Goal: Task Accomplishment & Management: Manage account settings

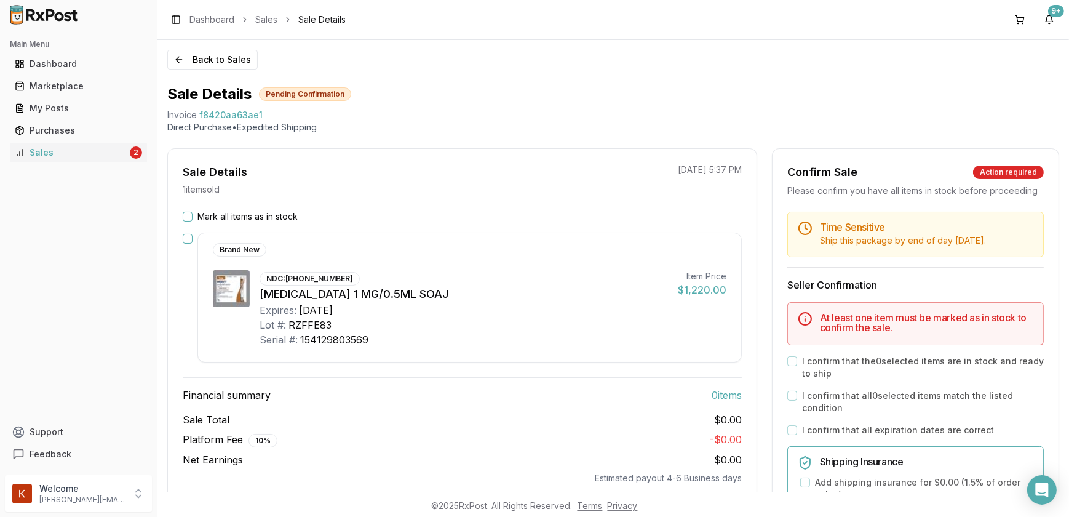
click at [184, 216] on button "Mark all items as in stock" at bounding box center [188, 217] width 10 height 10
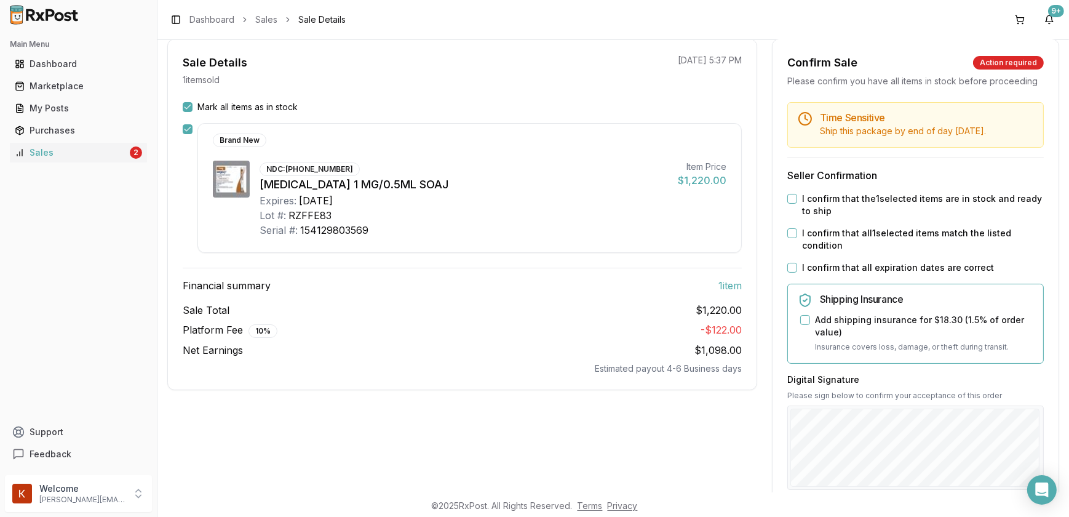
scroll to position [167, 0]
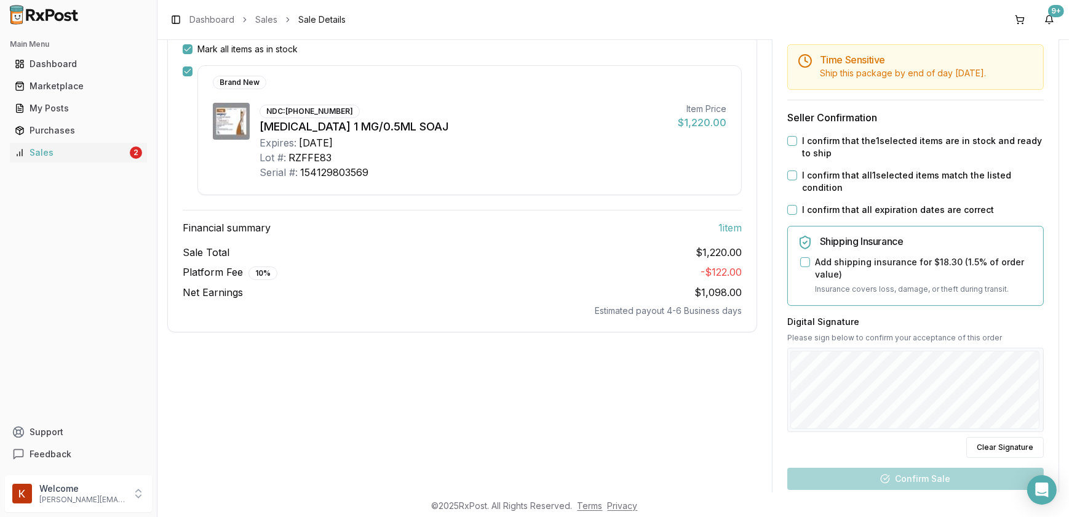
click at [787, 146] on button "I confirm that the 1 selected items are in stock and ready to ship" at bounding box center [792, 141] width 10 height 10
click at [792, 180] on button "I confirm that all 1 selected items match the listed condition" at bounding box center [792, 175] width 10 height 10
click at [788, 215] on button "I confirm that all expiration dates are correct" at bounding box center [792, 210] width 10 height 10
click at [802, 267] on button "Add shipping insurance for $18.30 ( 1.5 % of order value)" at bounding box center [805, 262] width 10 height 10
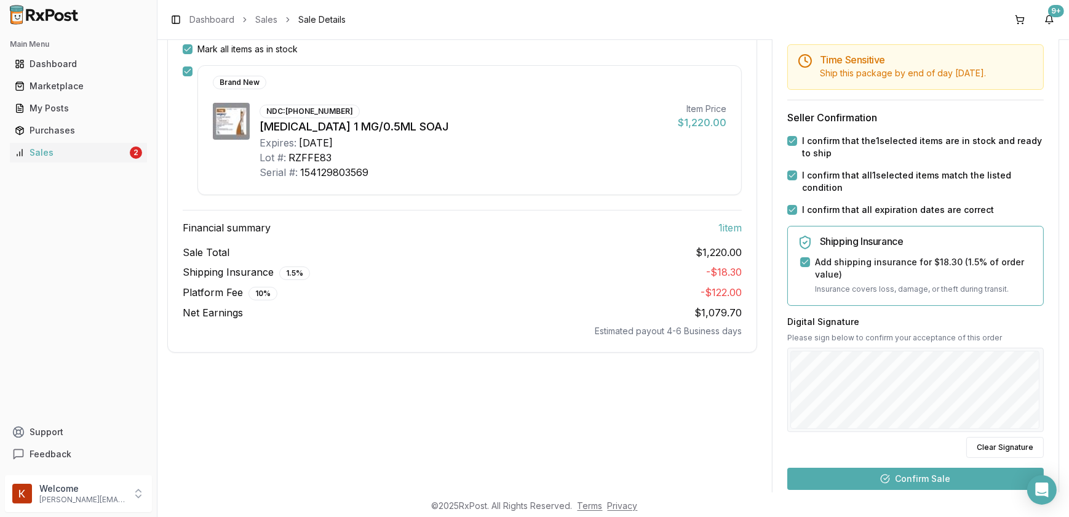
scroll to position [322, 0]
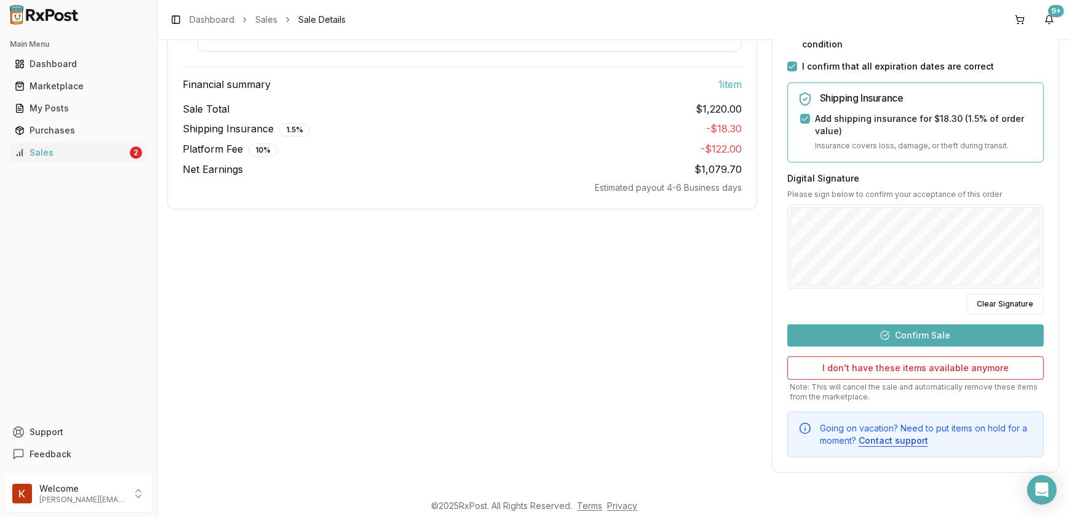
click at [892, 341] on button "Confirm Sale" at bounding box center [915, 335] width 256 height 22
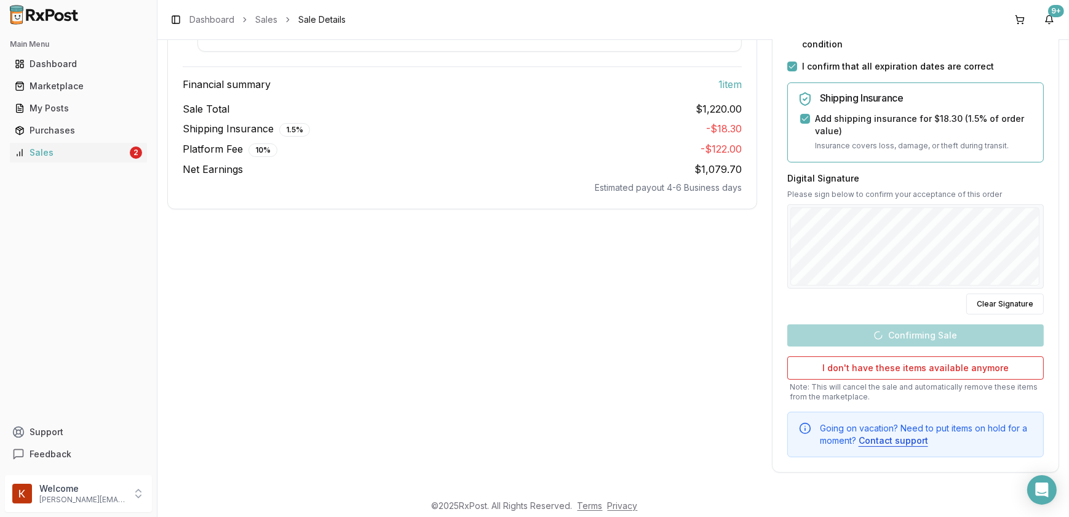
scroll to position [56, 0]
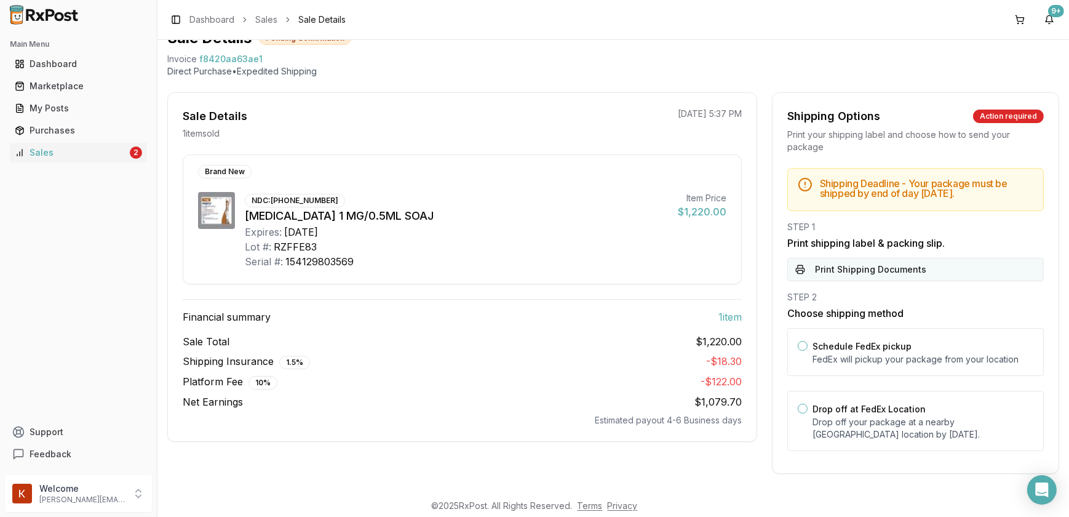
click at [850, 271] on button "Print Shipping Documents" at bounding box center [915, 269] width 256 height 23
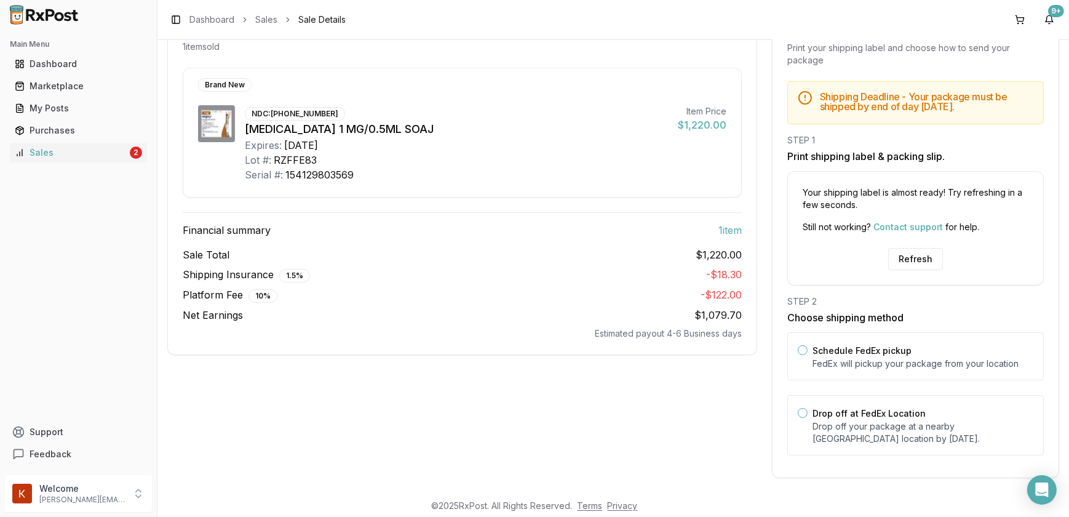
scroll to position [147, 0]
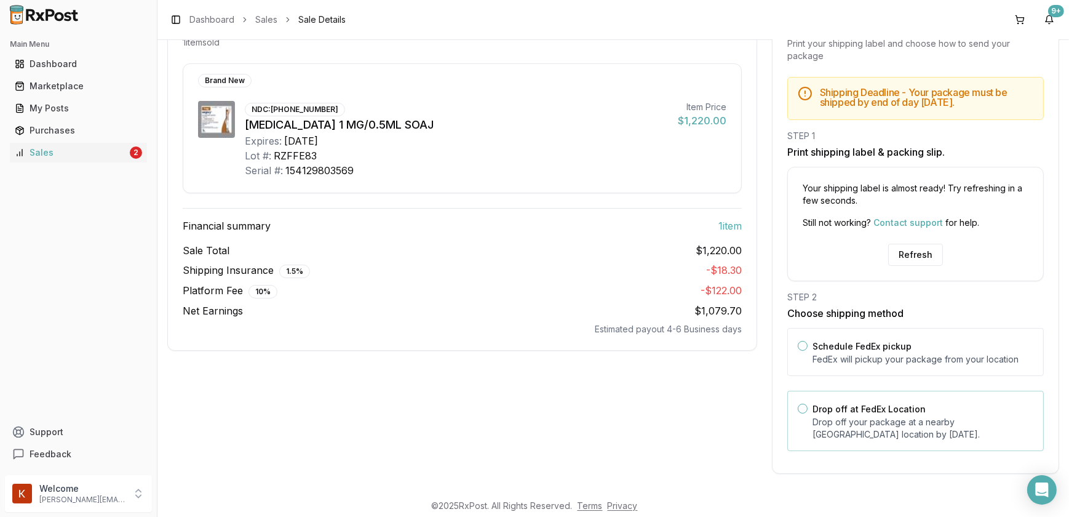
click at [801, 405] on button "Drop off at FedEx Location" at bounding box center [803, 408] width 10 height 10
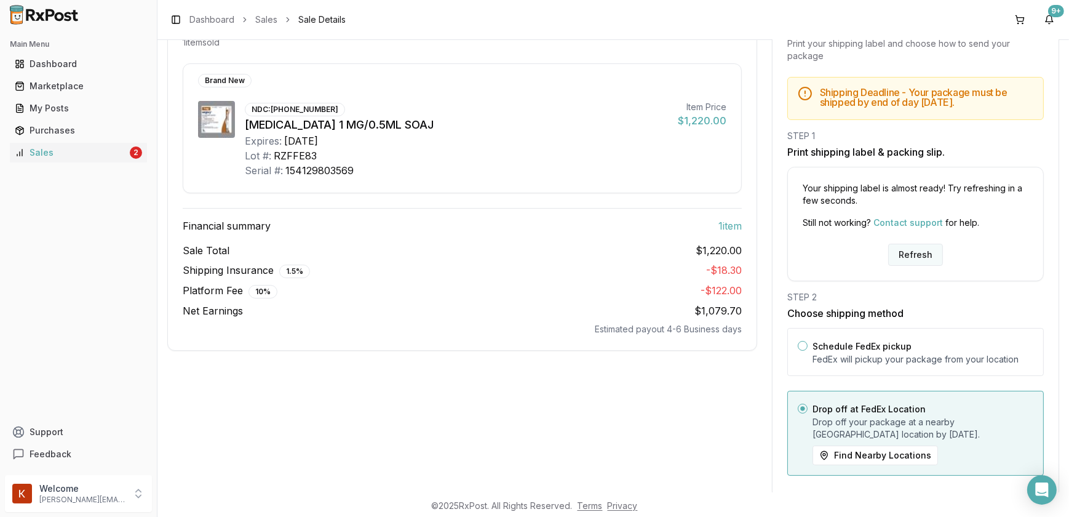
click at [916, 247] on button "Refresh" at bounding box center [915, 255] width 55 height 22
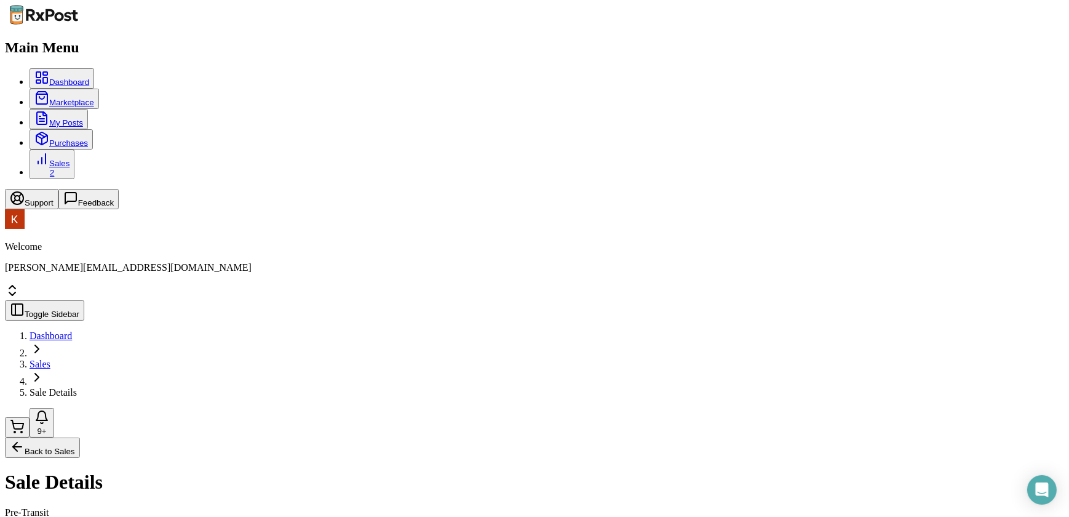
click at [57, 132] on div "Purchases" at bounding box center [61, 139] width 54 height 17
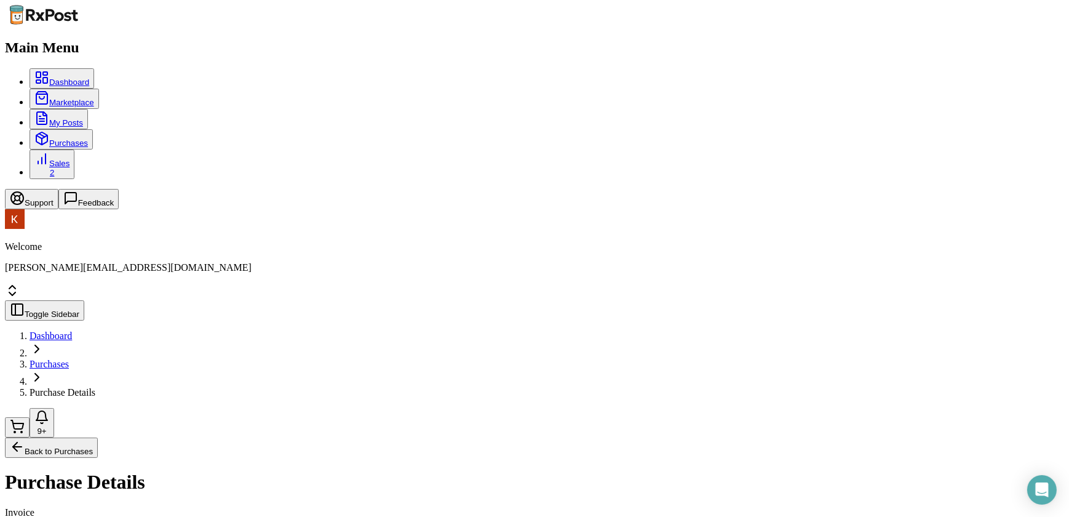
click at [69, 71] on link "Dashboard" at bounding box center [61, 78] width 55 height 17
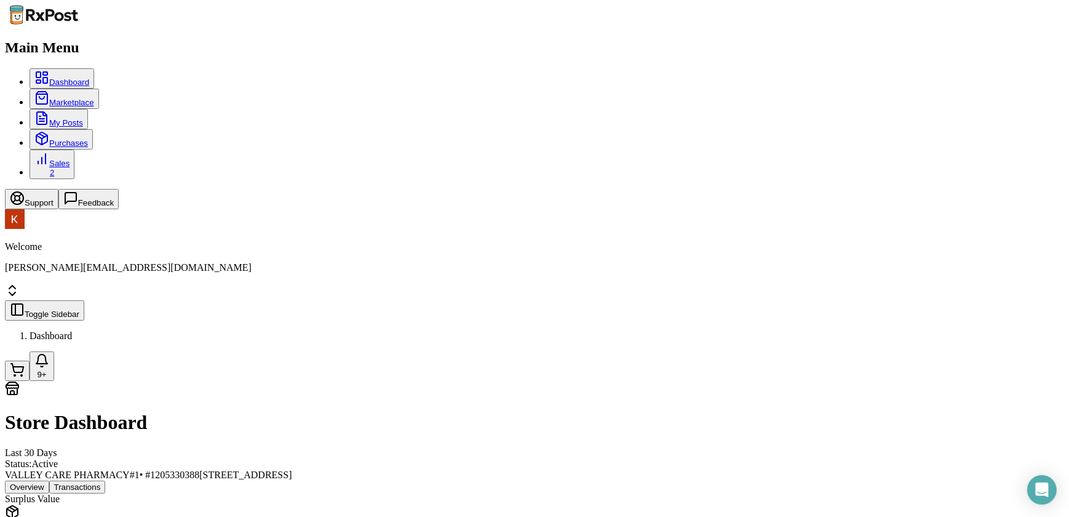
click at [56, 90] on div "Marketplace" at bounding box center [64, 98] width 60 height 17
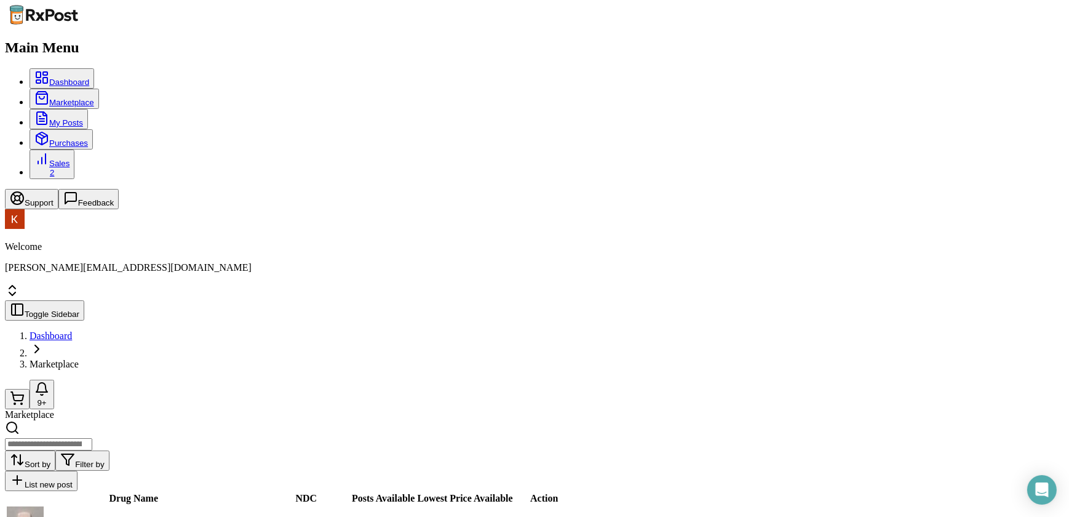
click at [61, 111] on div "My Posts" at bounding box center [58, 119] width 49 height 17
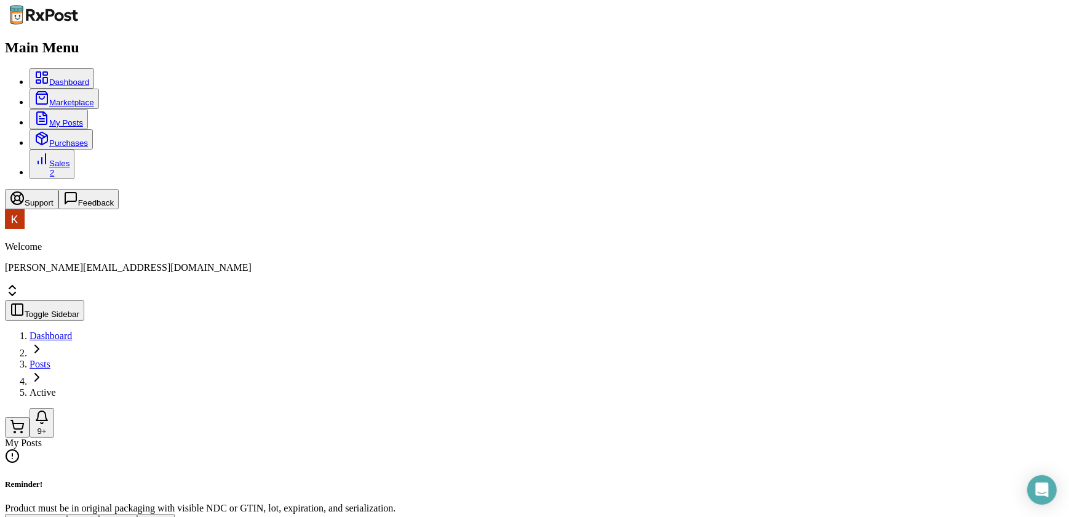
scroll to position [101, 0]
click at [54, 70] on link "Dashboard" at bounding box center [61, 78] width 55 height 17
